Goal: Complete application form

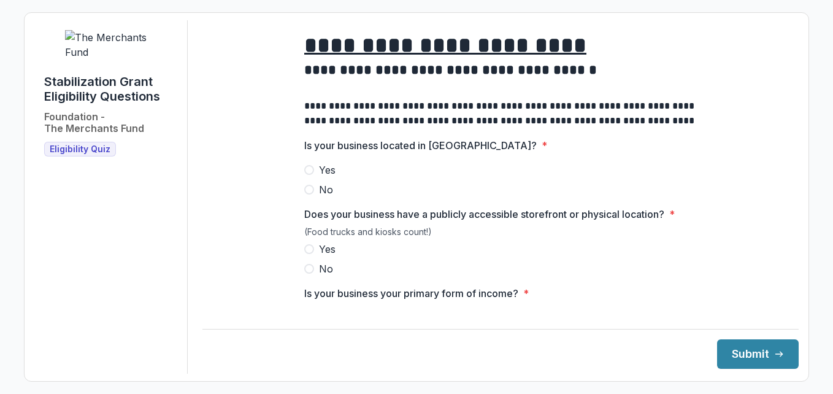
click at [305, 175] on span at bounding box center [309, 170] width 10 height 10
click at [308, 254] on span at bounding box center [309, 249] width 10 height 10
click at [479, 316] on div "**********" at bounding box center [500, 196] width 596 height 353
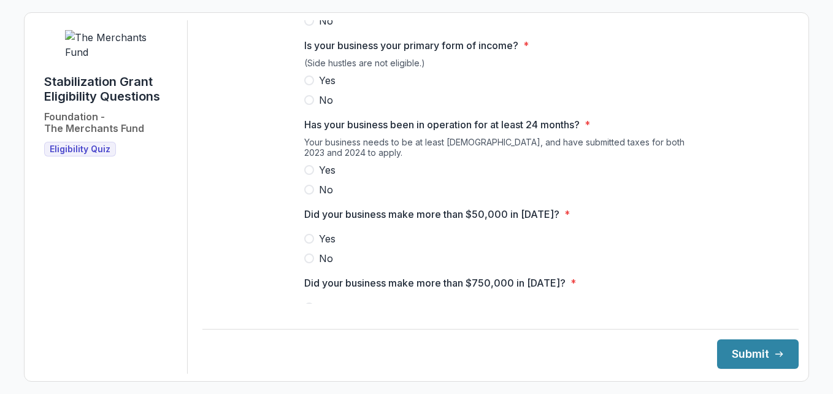
click at [307, 85] on span at bounding box center [309, 80] width 10 height 10
click at [310, 175] on span at bounding box center [309, 170] width 10 height 10
click at [310, 243] on span at bounding box center [309, 239] width 10 height 10
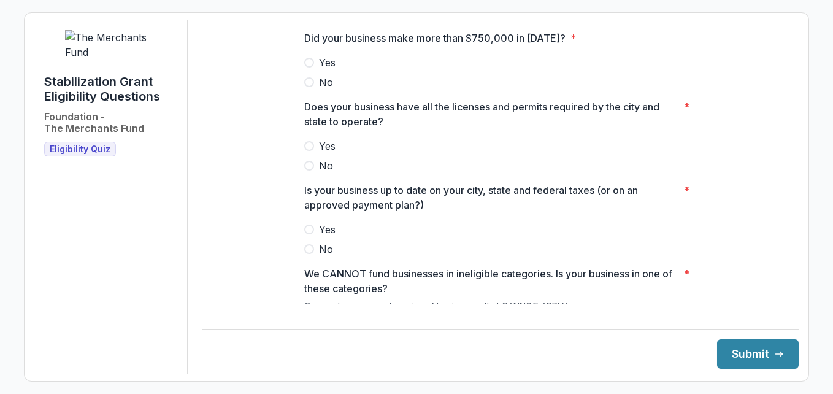
scroll to position [496, 0]
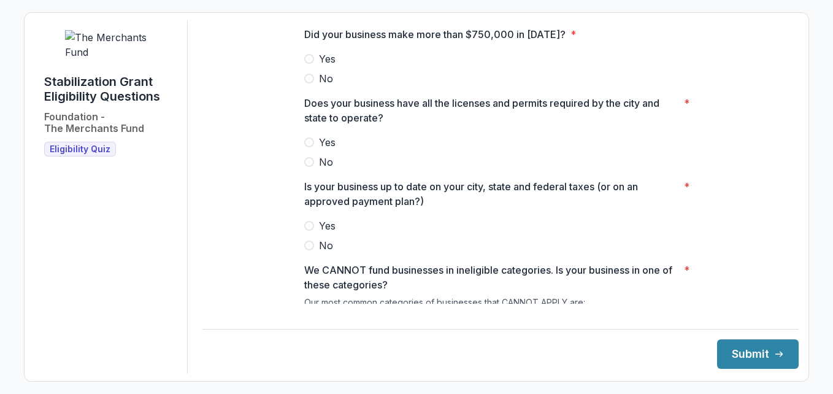
click at [309, 83] on span at bounding box center [309, 79] width 10 height 10
click at [304, 147] on span at bounding box center [309, 142] width 10 height 10
click at [308, 231] on span at bounding box center [309, 226] width 10 height 10
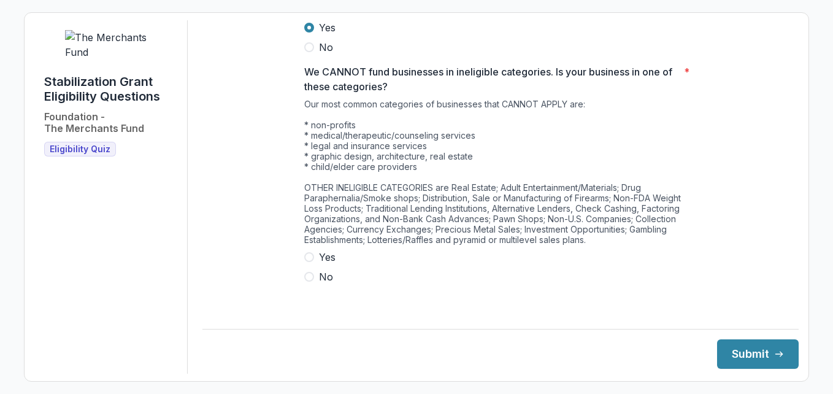
click at [305, 281] on span at bounding box center [309, 277] width 10 height 10
click at [746, 348] on button "Submit" at bounding box center [758, 353] width 82 height 29
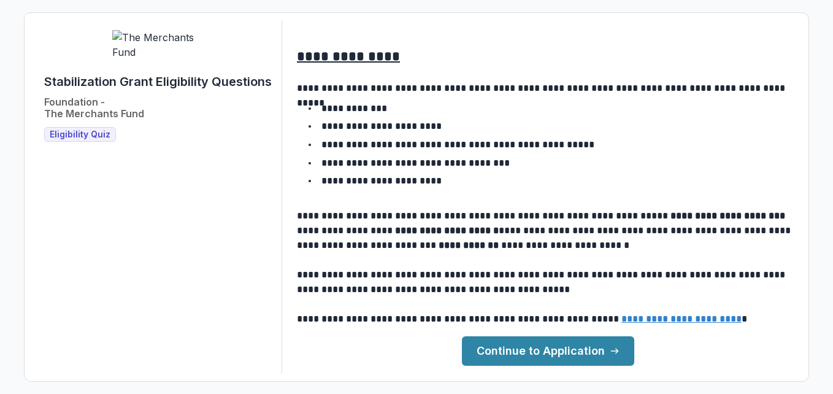
click at [559, 348] on link "Continue to Application" at bounding box center [548, 350] width 172 height 29
